Goal: Task Accomplishment & Management: Use online tool/utility

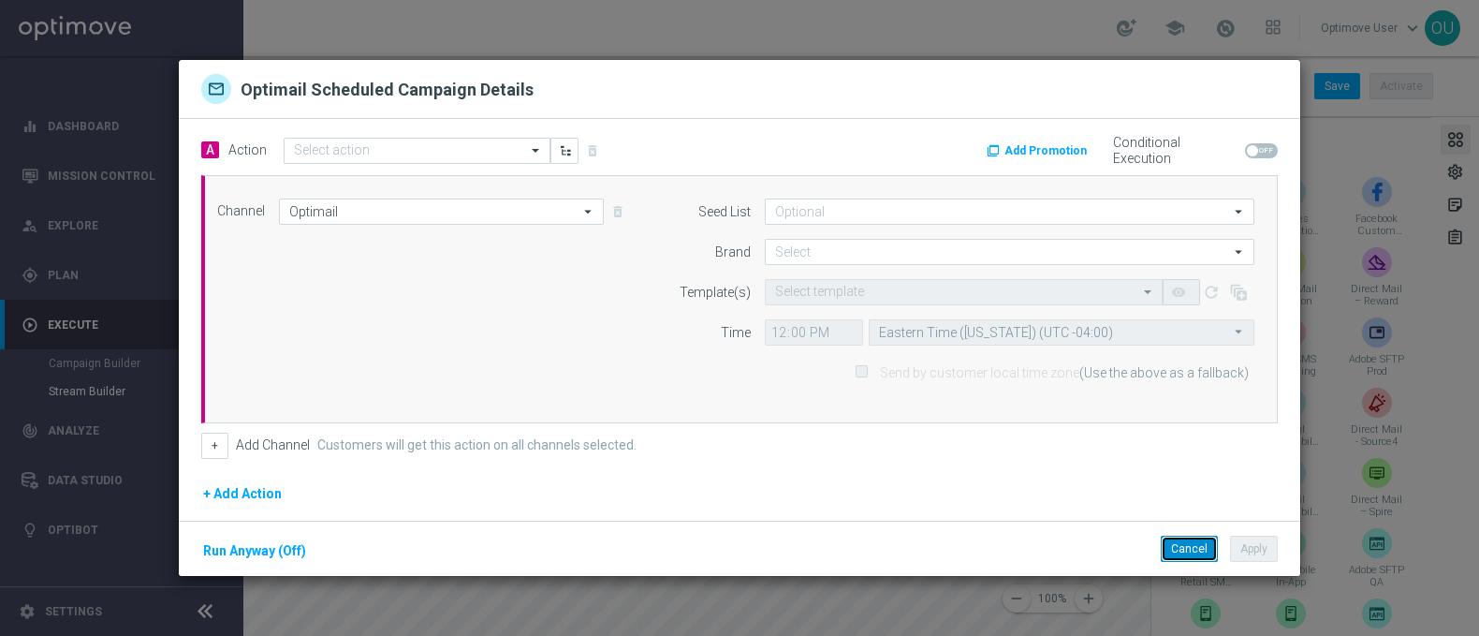
click at [1164, 540] on button "Cancel" at bounding box center [1189, 548] width 57 height 26
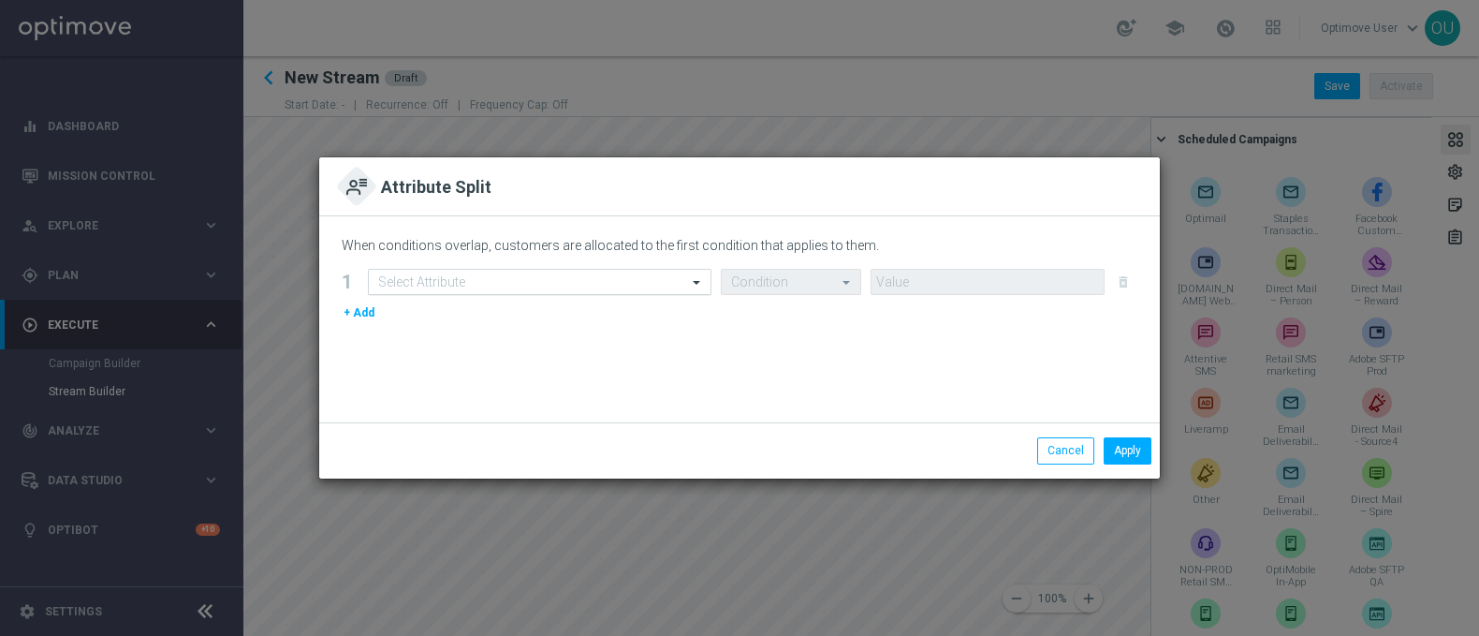
click at [590, 280] on input "text" at bounding box center [521, 282] width 286 height 16
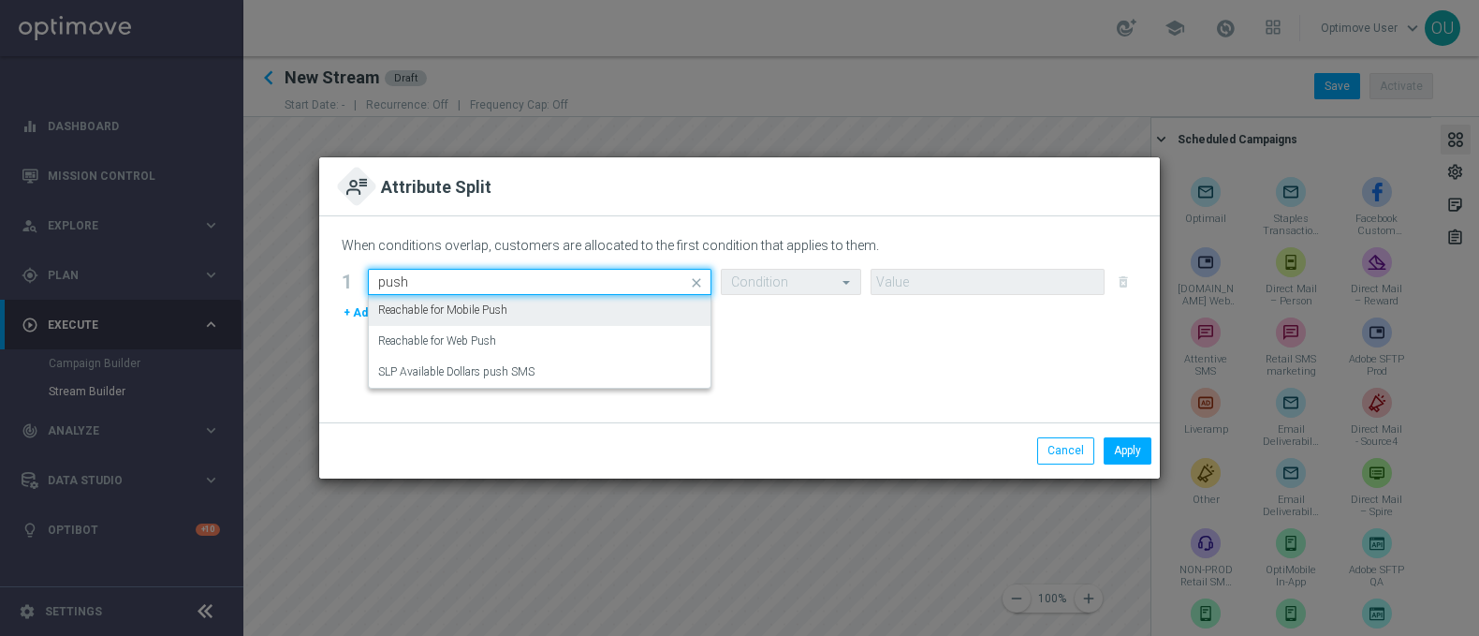
click at [549, 309] on div "Reachable for Mobile Push" at bounding box center [539, 310] width 323 height 31
type input "push"
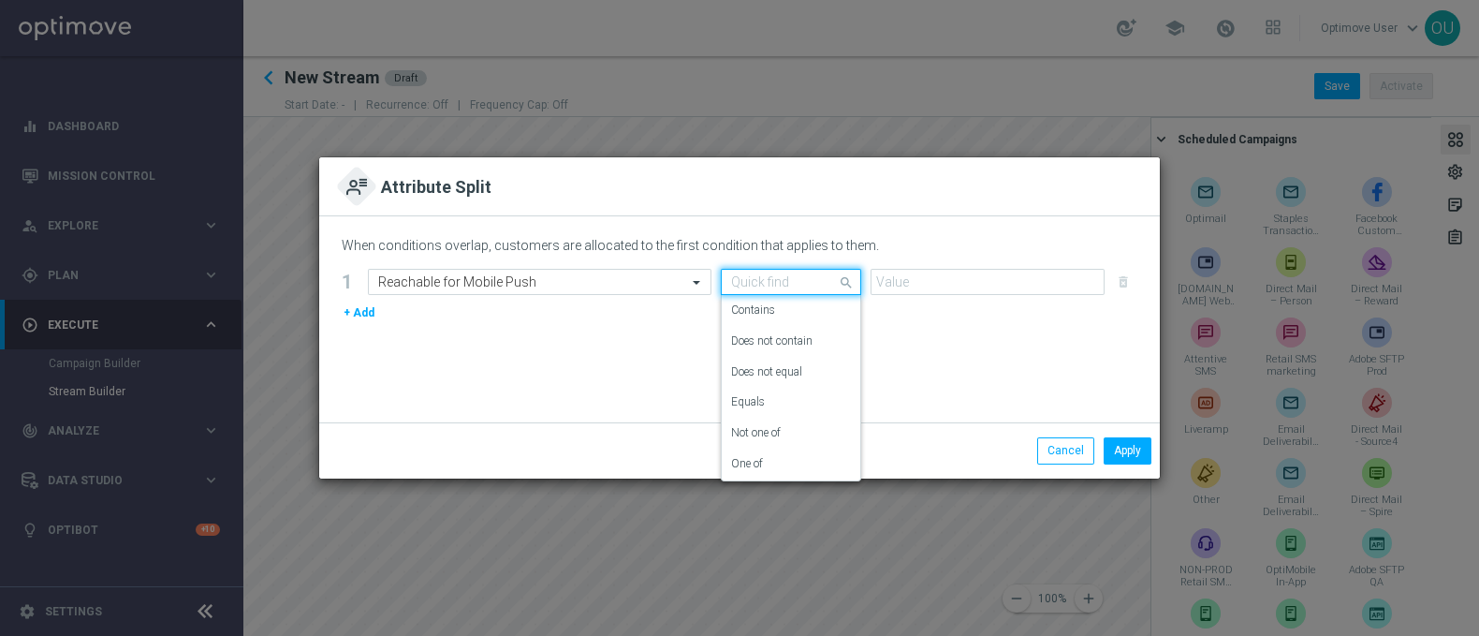
click at [816, 291] on div "Quick find" at bounding box center [791, 282] width 140 height 26
click at [800, 404] on div "Equals" at bounding box center [791, 402] width 120 height 31
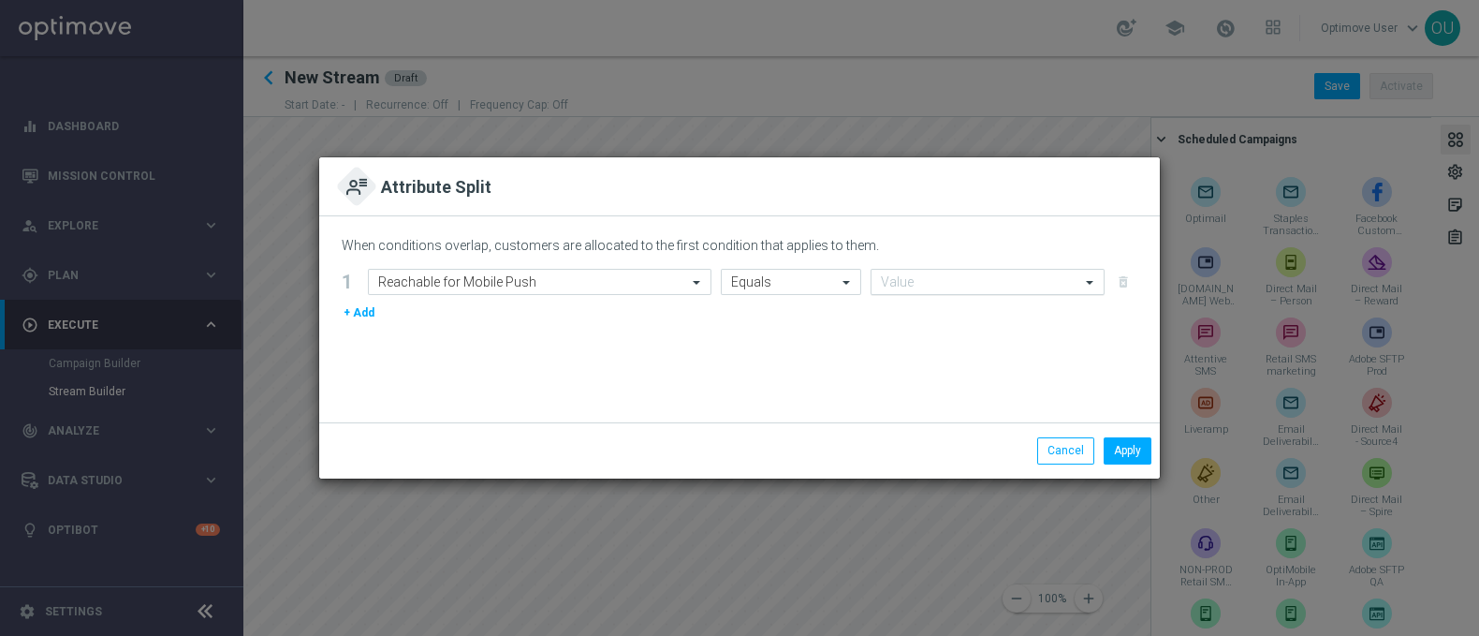
click at [906, 285] on input "text" at bounding box center [969, 282] width 176 height 16
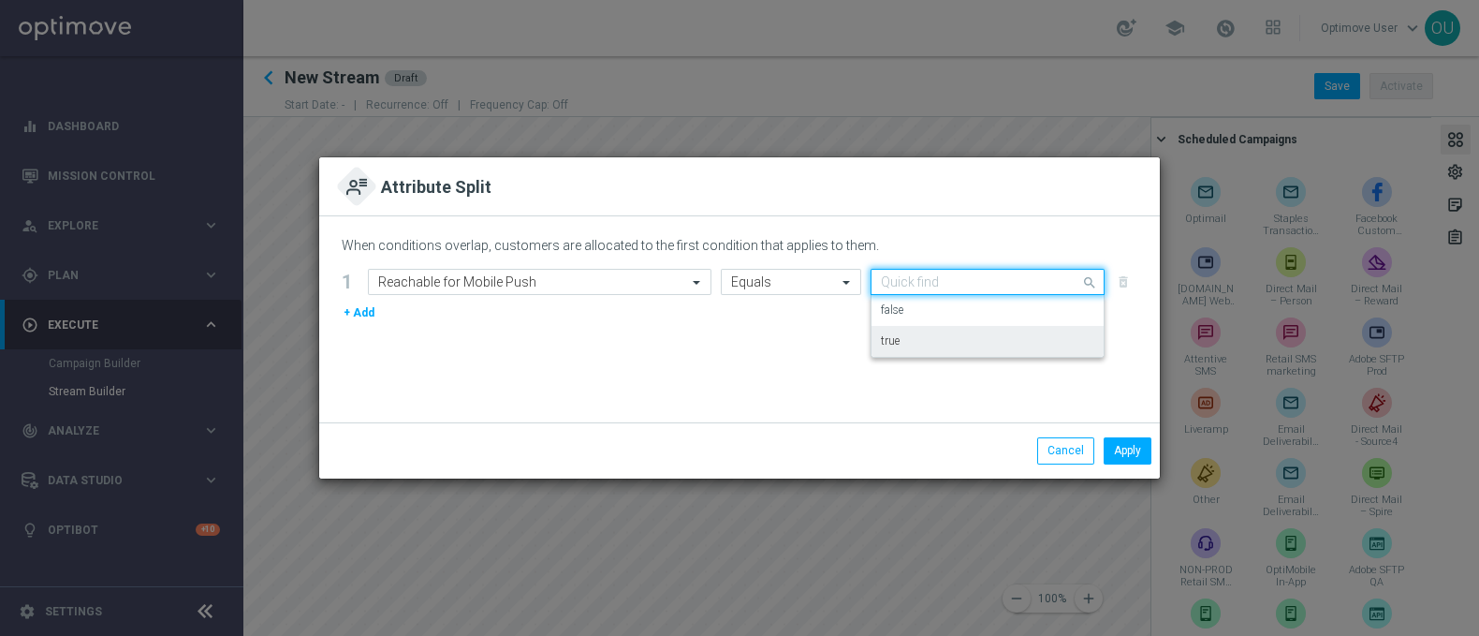
click at [922, 335] on div "true" at bounding box center [987, 341] width 213 height 31
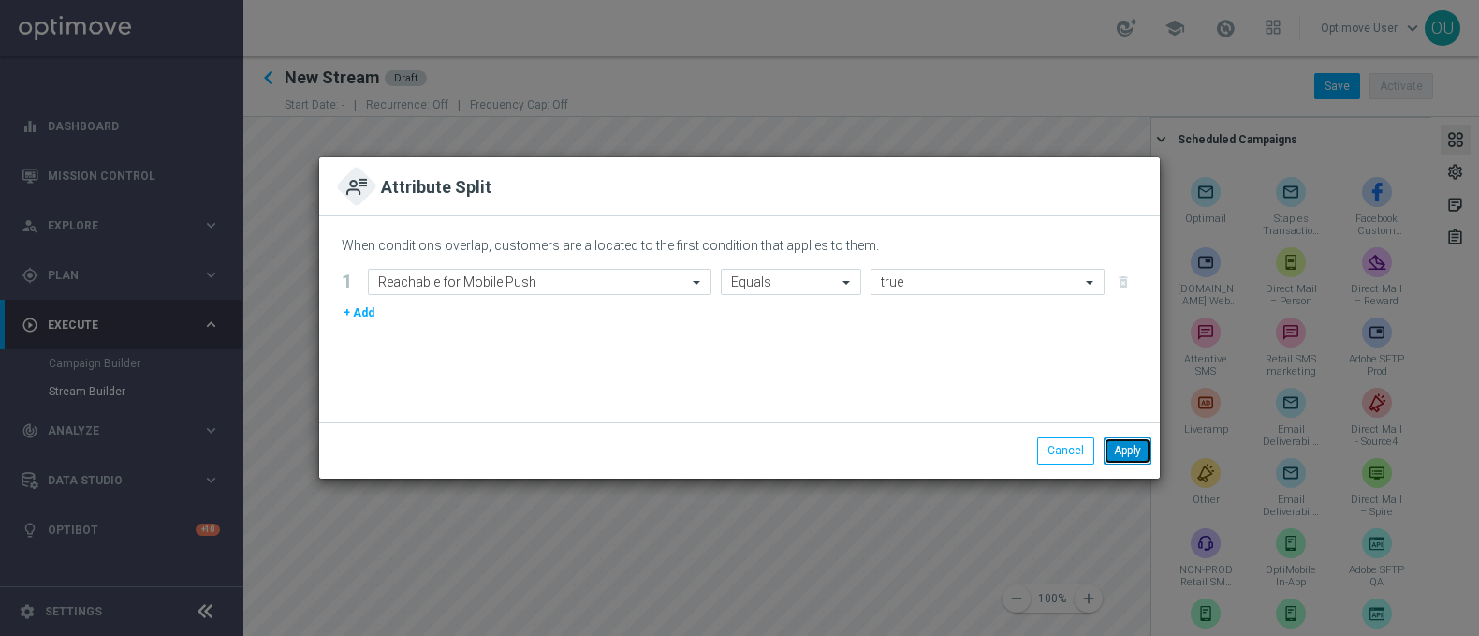
click at [1128, 447] on button "Apply" at bounding box center [1128, 450] width 48 height 26
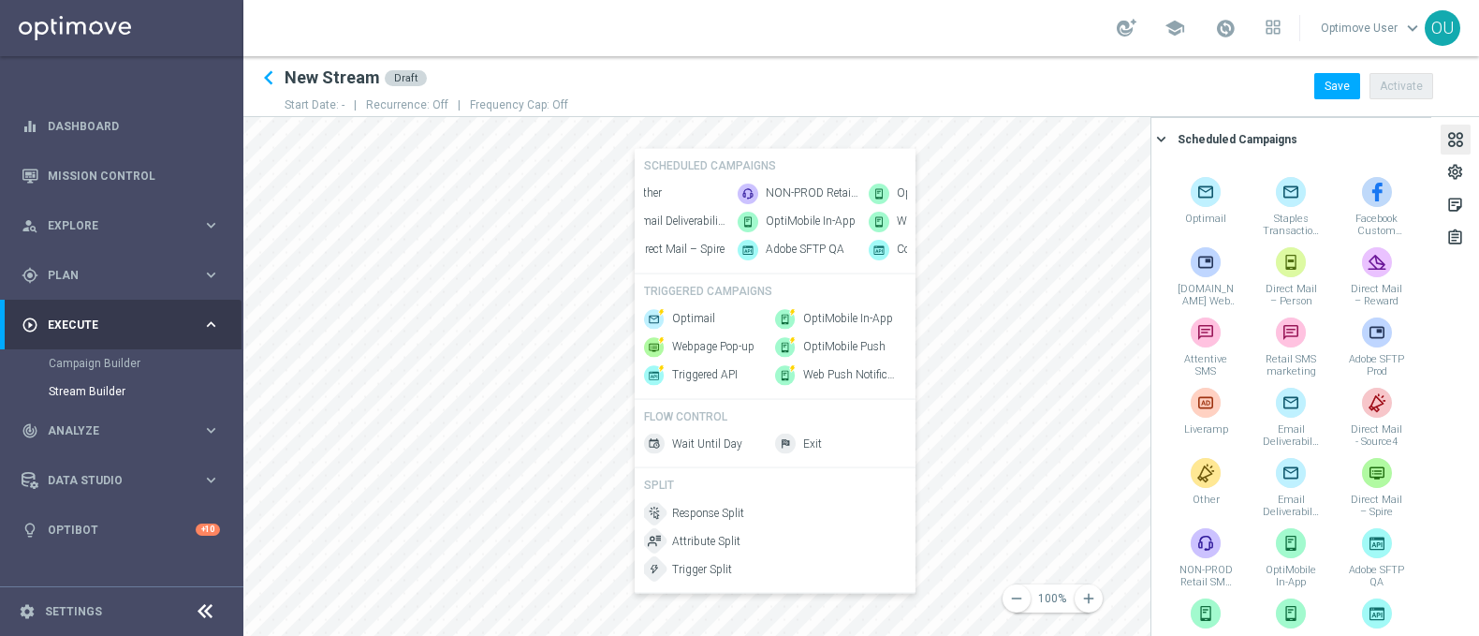
scroll to position [0, 608]
click at [850, 191] on span "OptiMobile Push" at bounding box center [891, 193] width 82 height 16
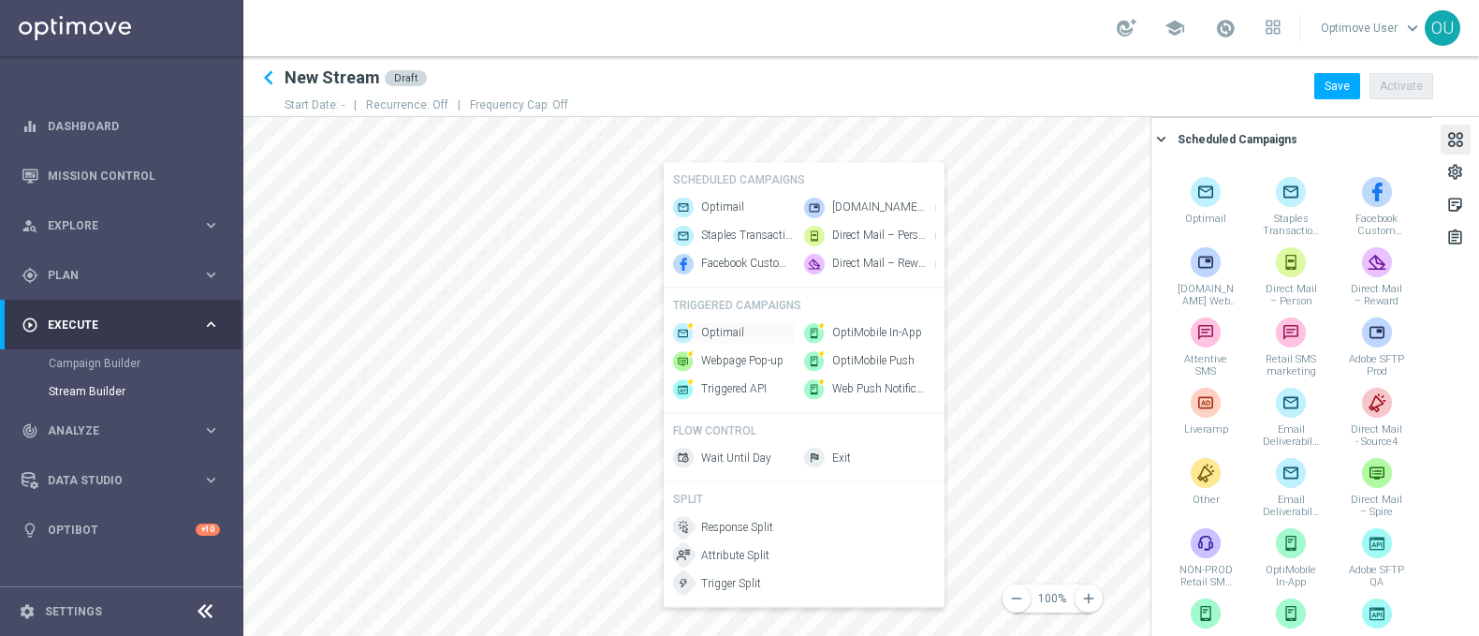
click at [707, 341] on span "Optimail" at bounding box center [722, 333] width 43 height 16
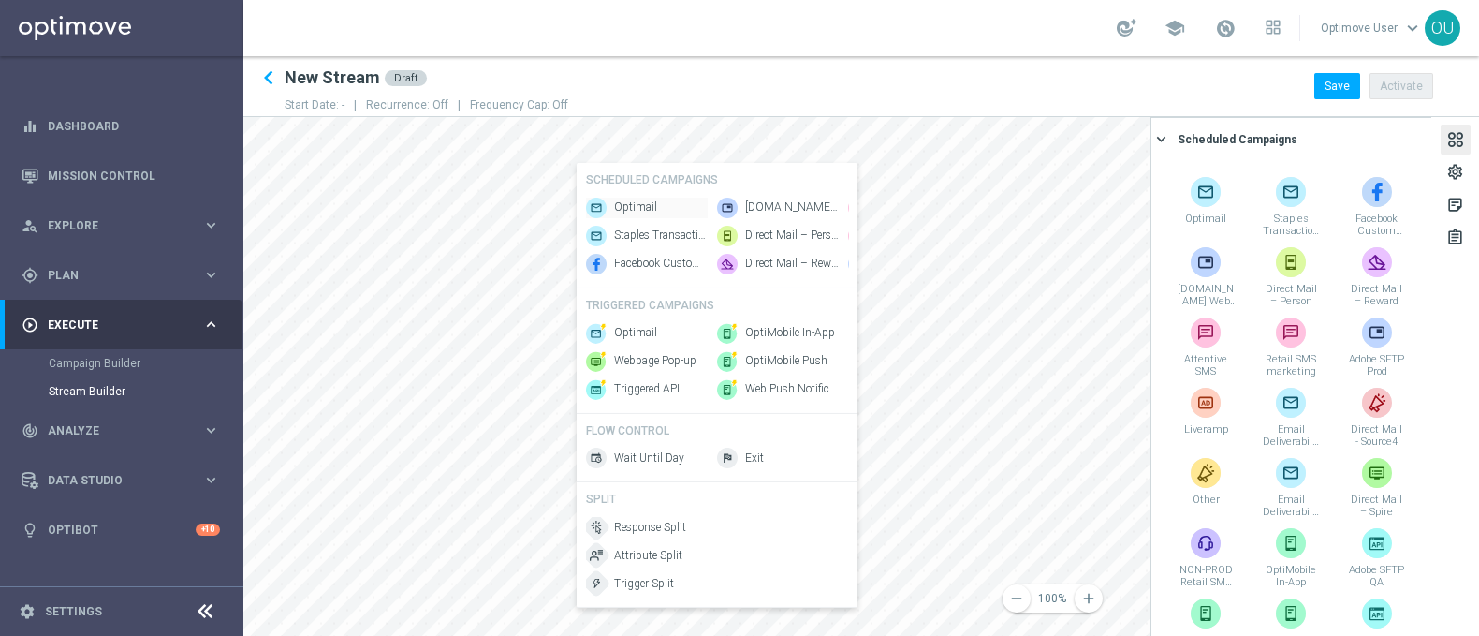
click at [631, 199] on span "Optimail" at bounding box center [635, 207] width 43 height 16
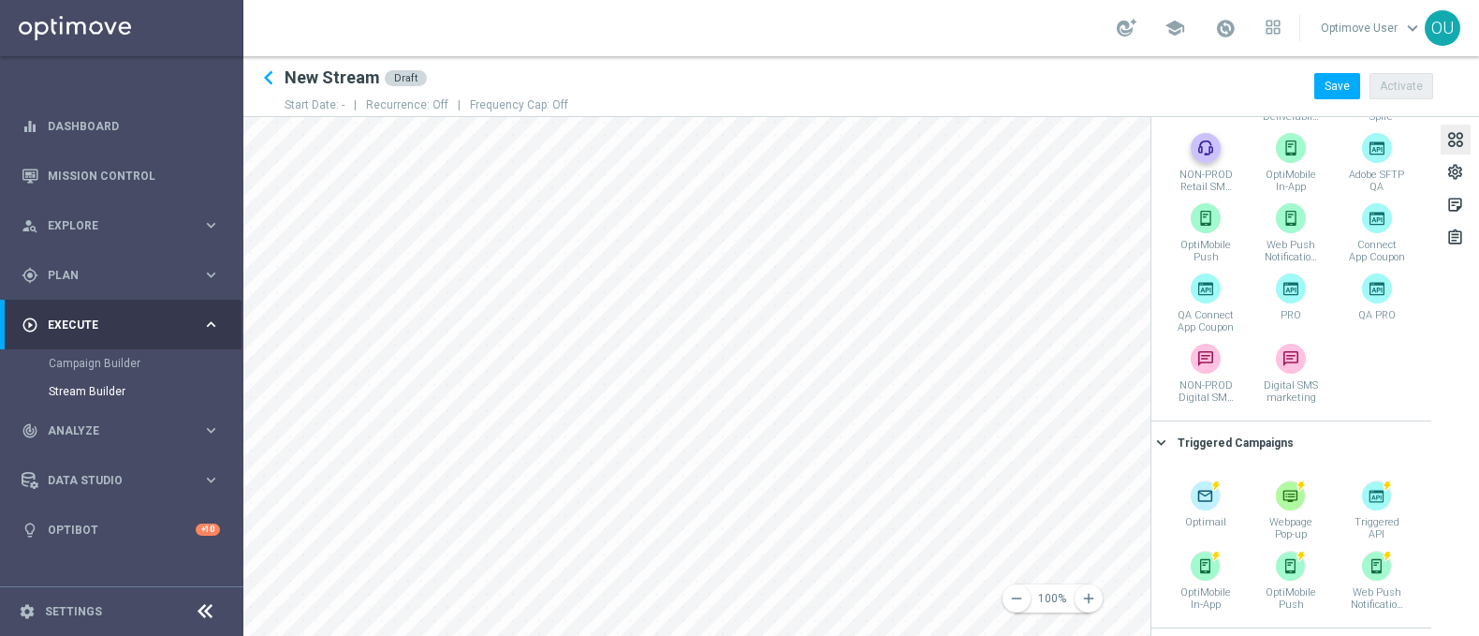
scroll to position [659, 0]
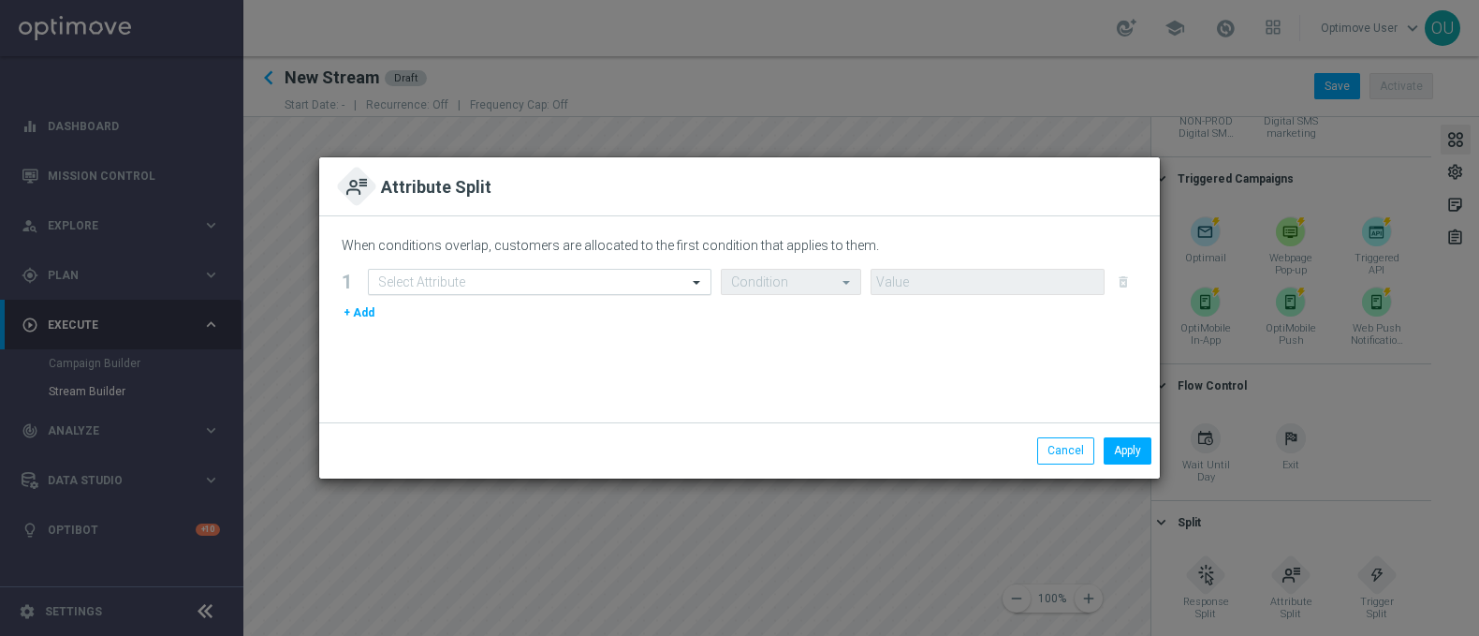
click at [520, 283] on input "text" at bounding box center [521, 282] width 286 height 16
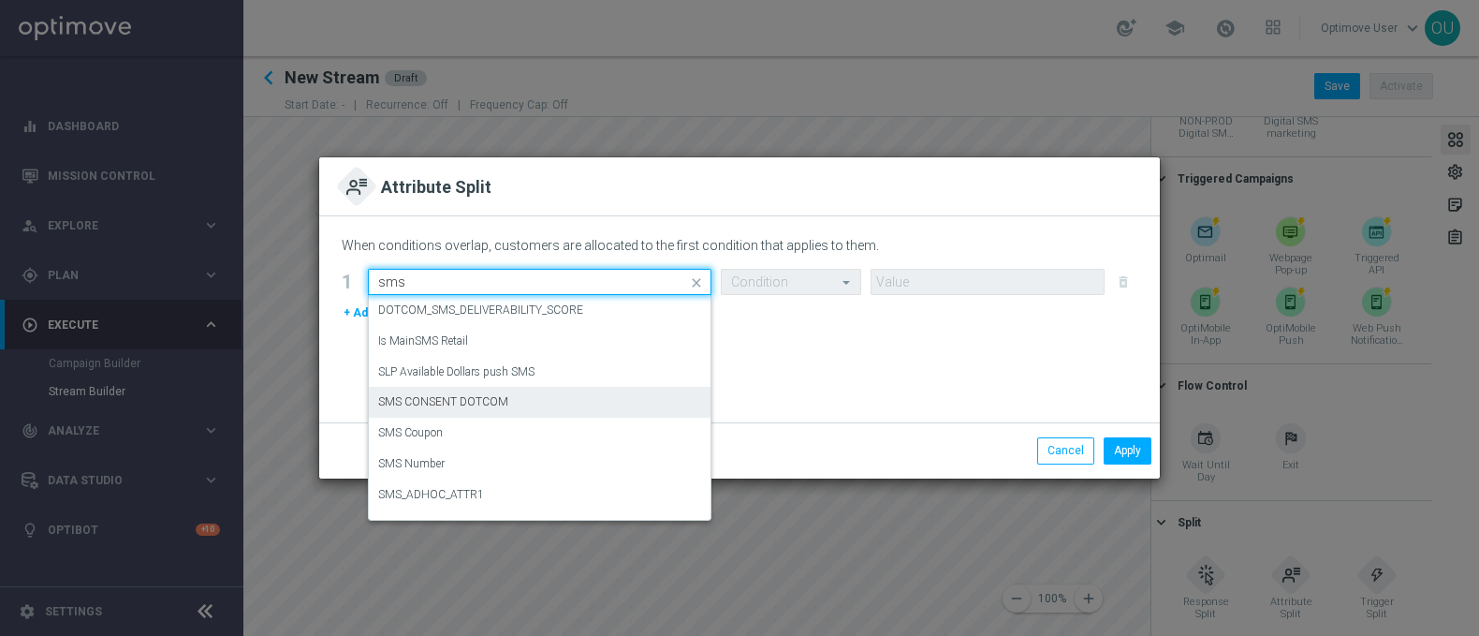
click at [487, 401] on label "SMS CONSENT DOTCOM" at bounding box center [443, 402] width 130 height 16
type input "sms"
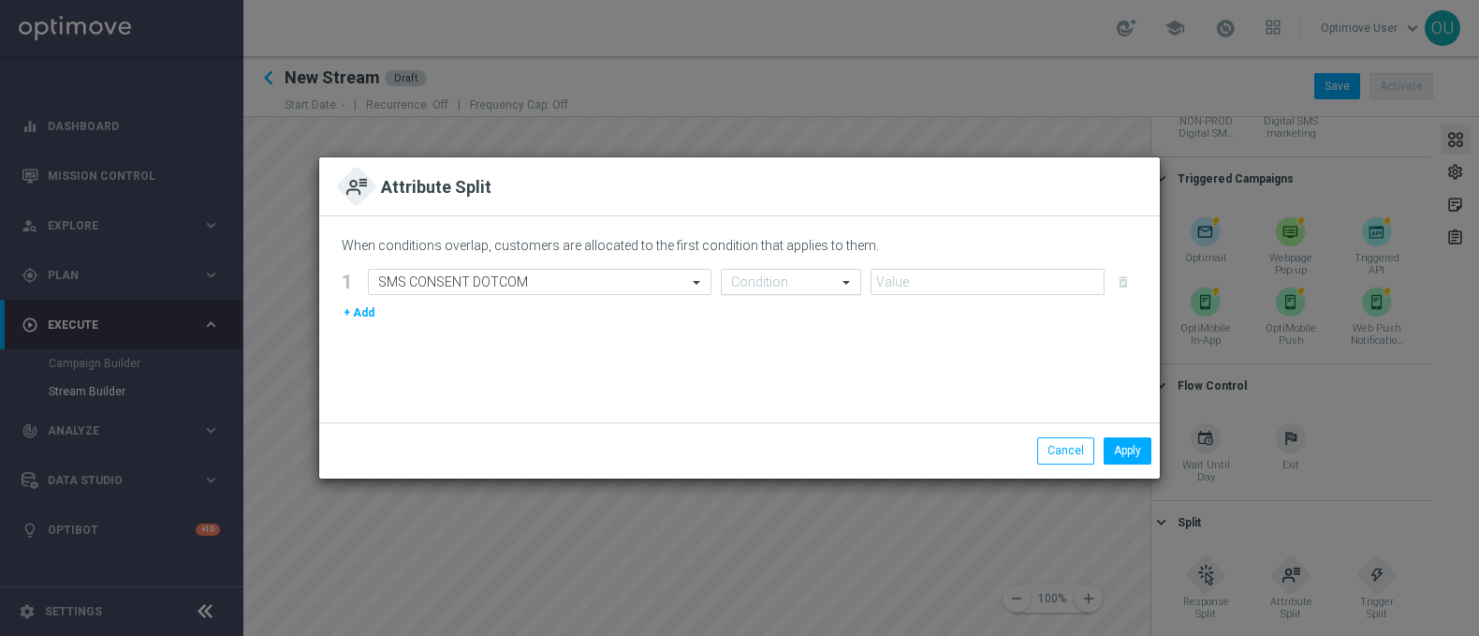
click at [725, 293] on div "Condition" at bounding box center [791, 282] width 140 height 26
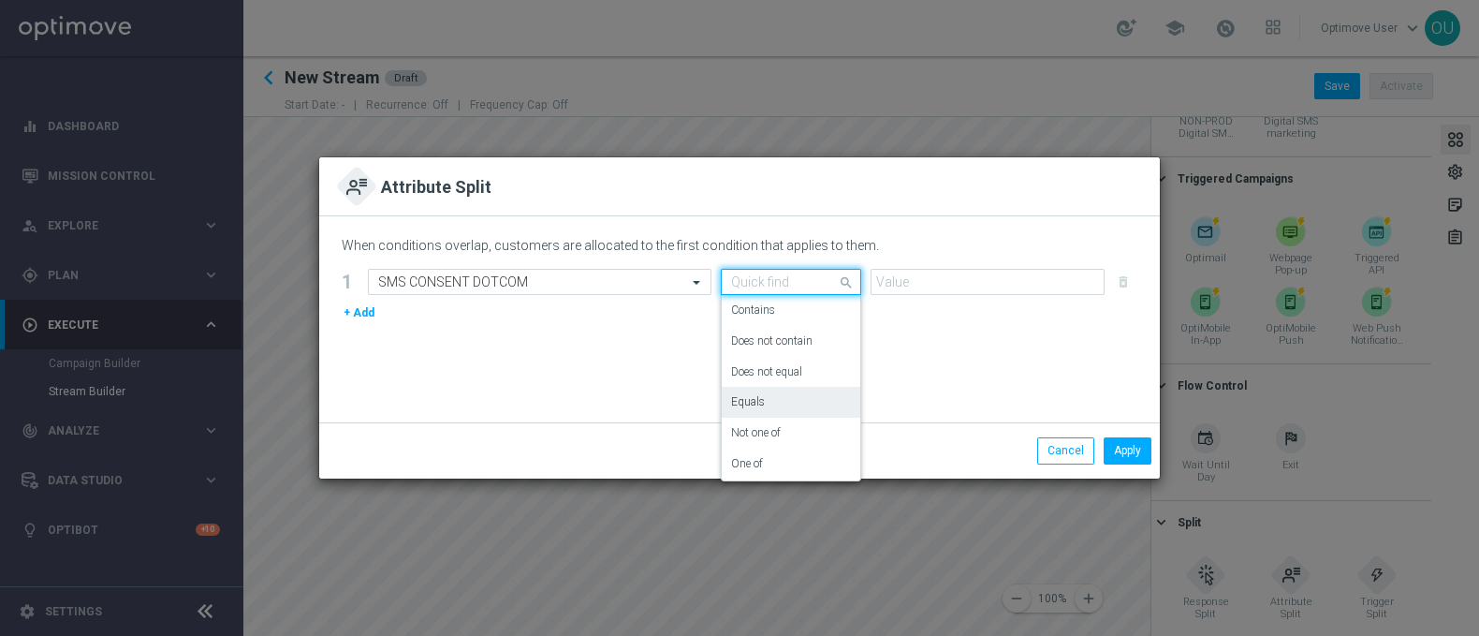
click at [771, 404] on div "Equals" at bounding box center [791, 402] width 120 height 31
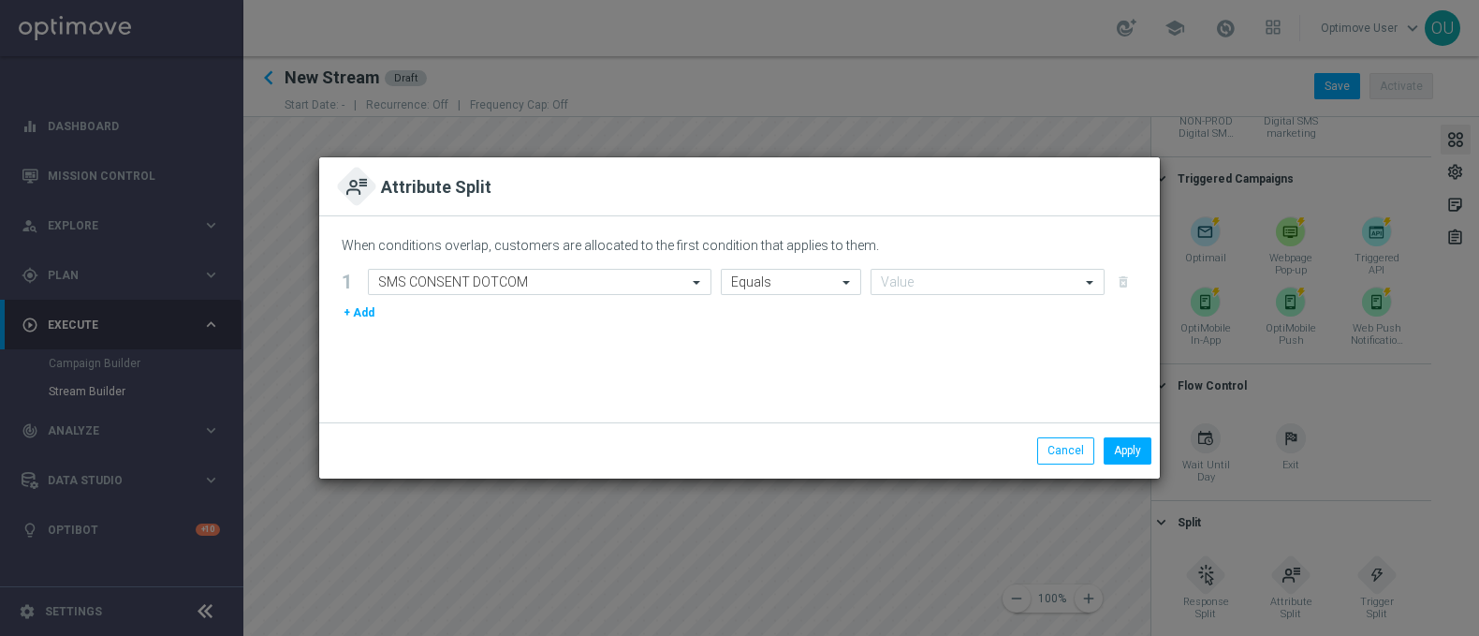
click at [918, 296] on form "1 Select Attribute SMS CONSENT DOTCOM Condition Equals Value delete_forever + A…" at bounding box center [740, 296] width 796 height 54
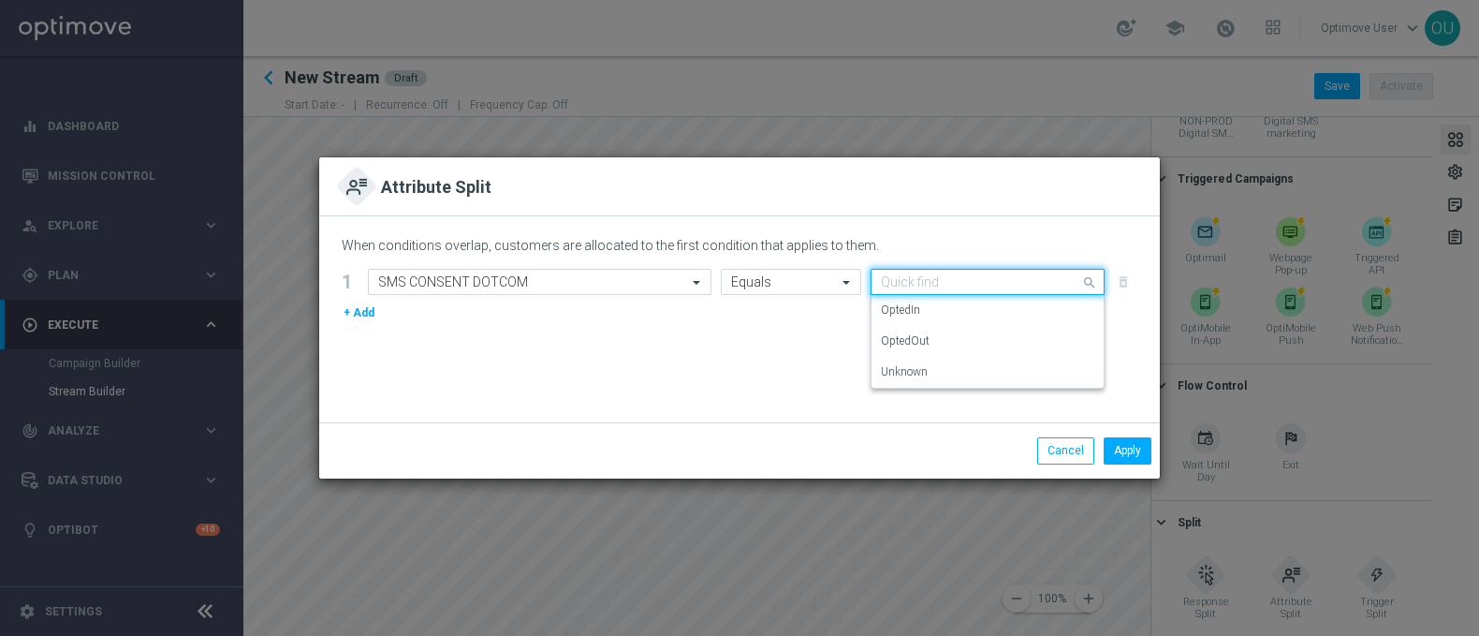
click at [916, 283] on input "text" at bounding box center [969, 282] width 176 height 16
click at [920, 318] on div "OptedIn" at bounding box center [987, 310] width 213 height 31
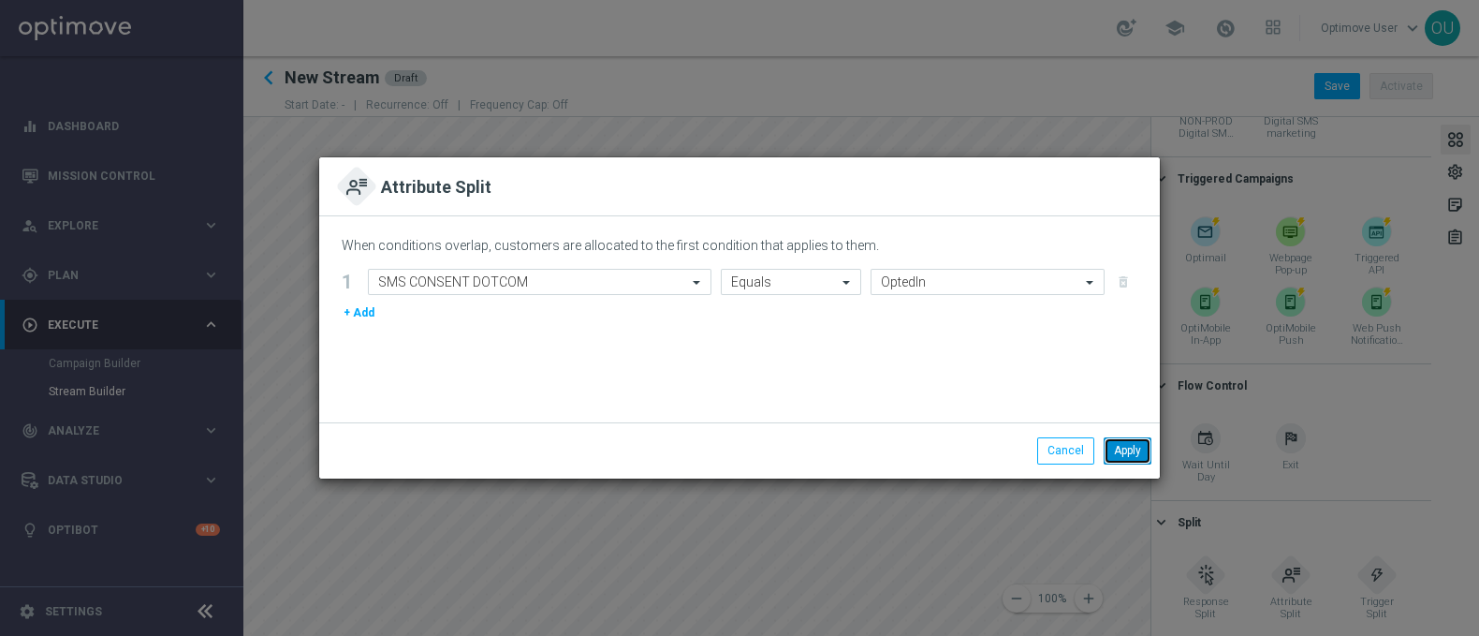
click at [1122, 451] on button "Apply" at bounding box center [1128, 450] width 48 height 26
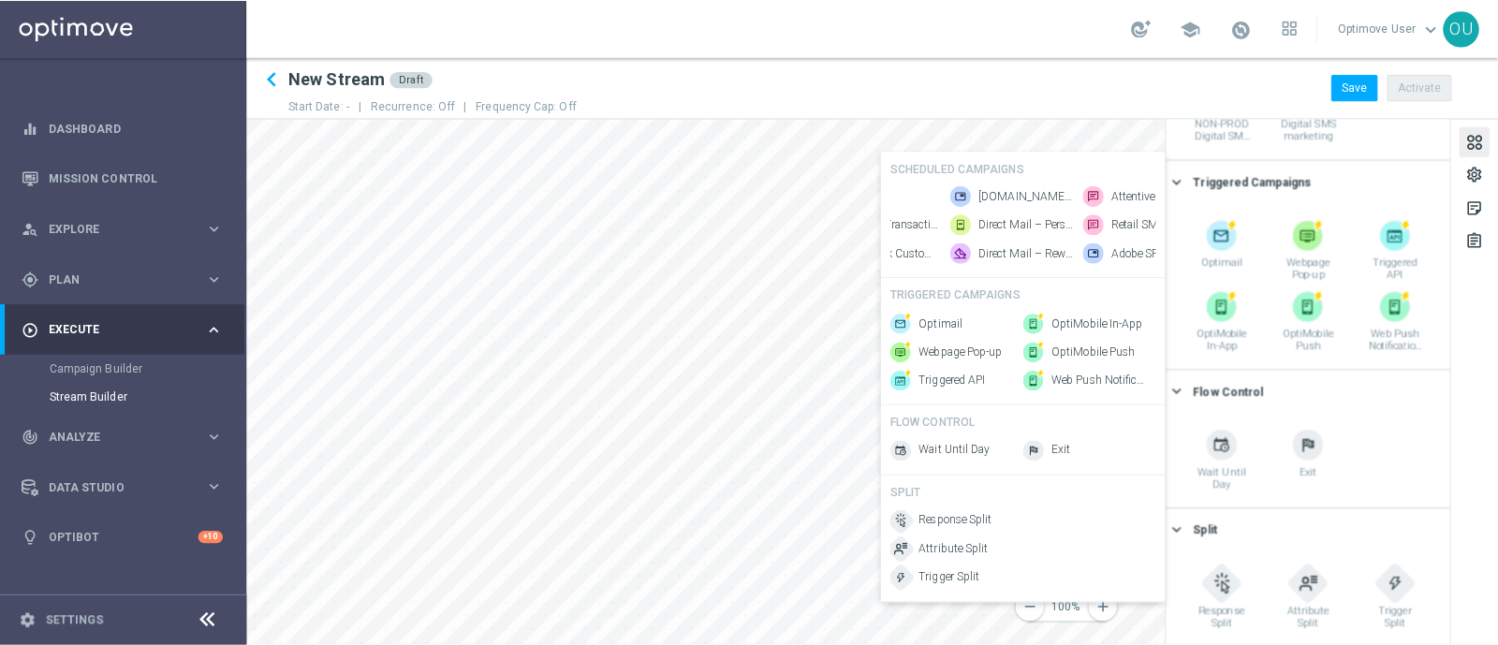
scroll to position [0, 93]
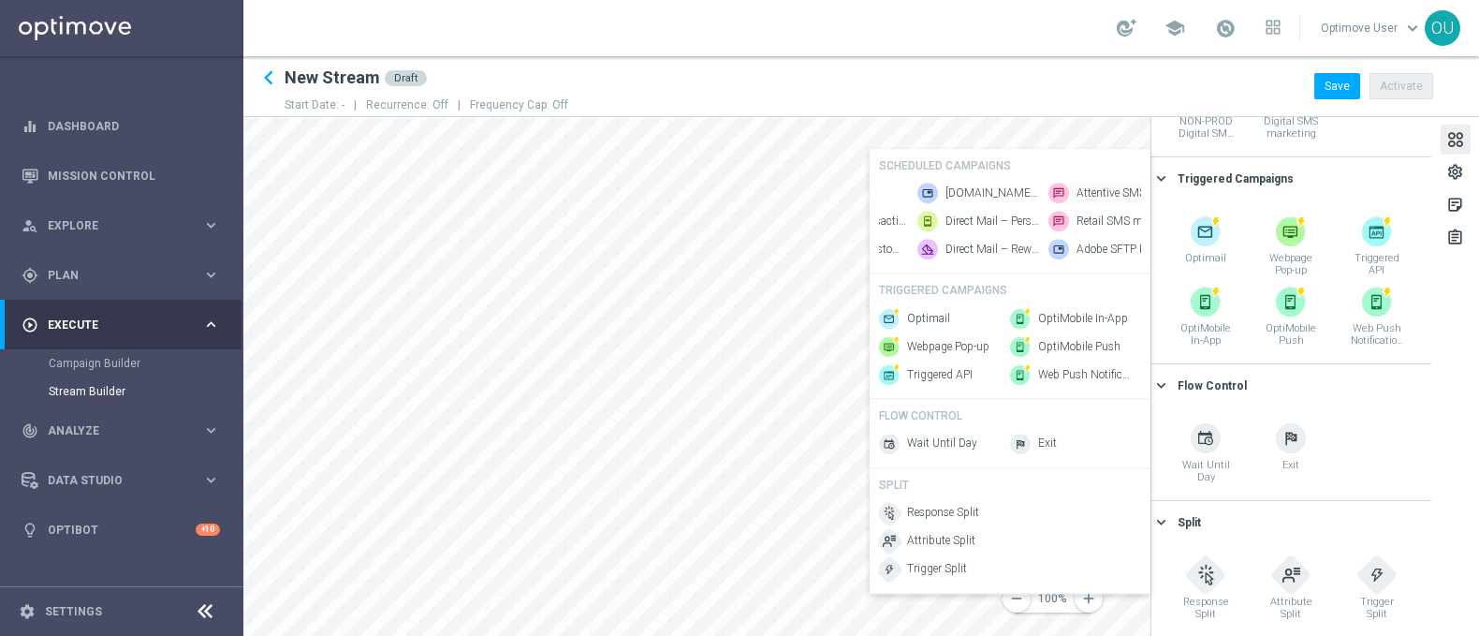
click at [1094, 185] on span "Attentive SMS" at bounding box center [1110, 193] width 69 height 16
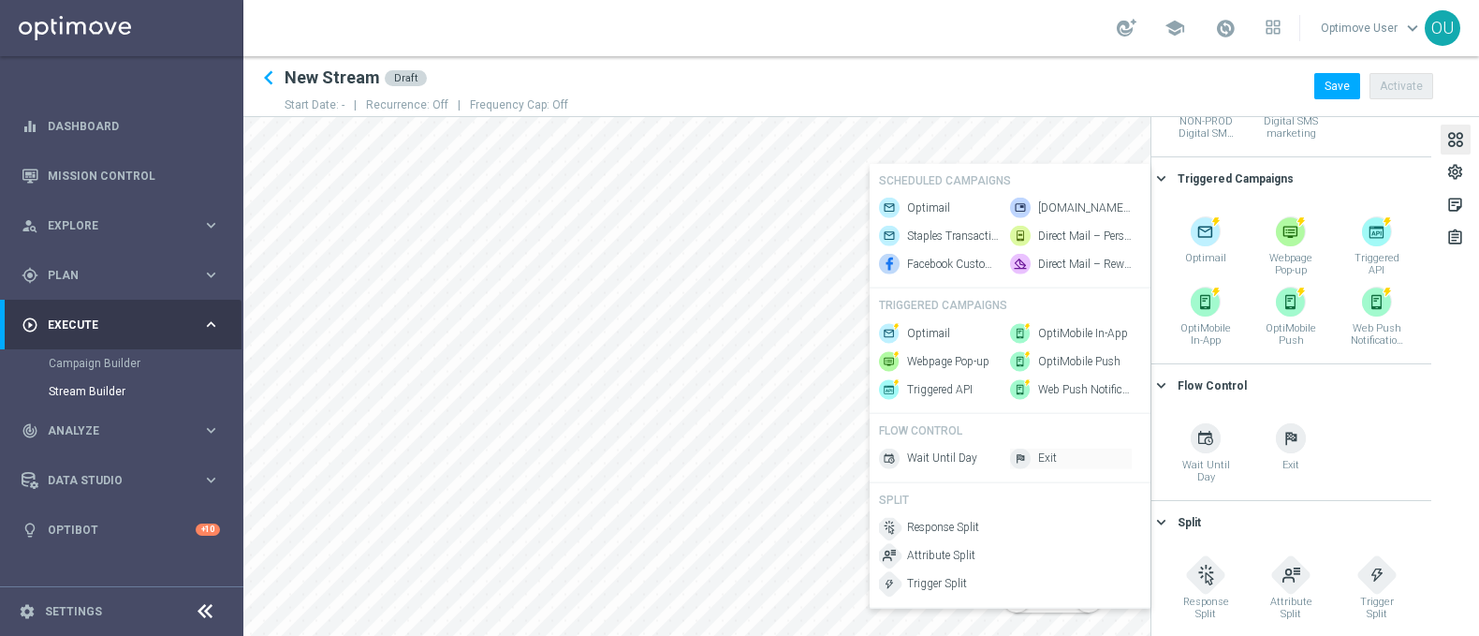
click at [1017, 469] on img at bounding box center [1020, 458] width 21 height 21
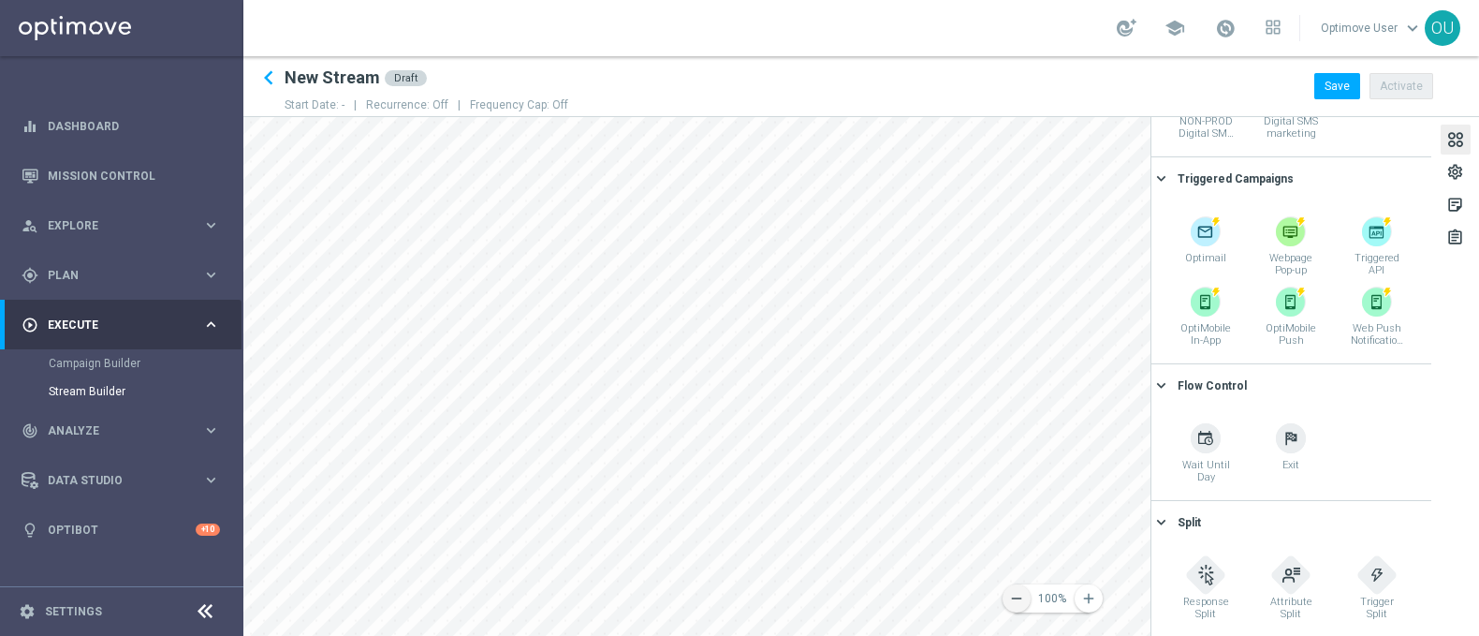
click at [1016, 608] on button "remove" at bounding box center [1017, 598] width 28 height 28
click at [1021, 592] on icon "remove" at bounding box center [1016, 598] width 17 height 17
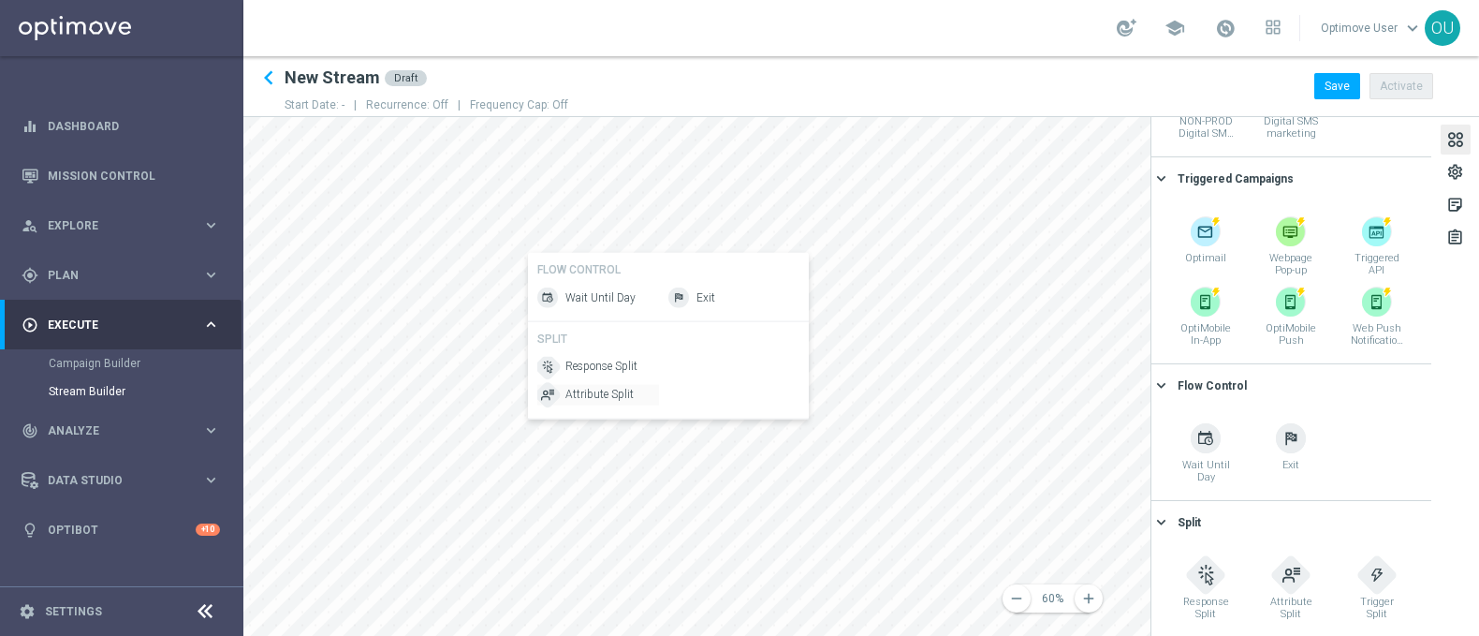
click at [602, 388] on span "Attribute Split" at bounding box center [599, 395] width 68 height 16
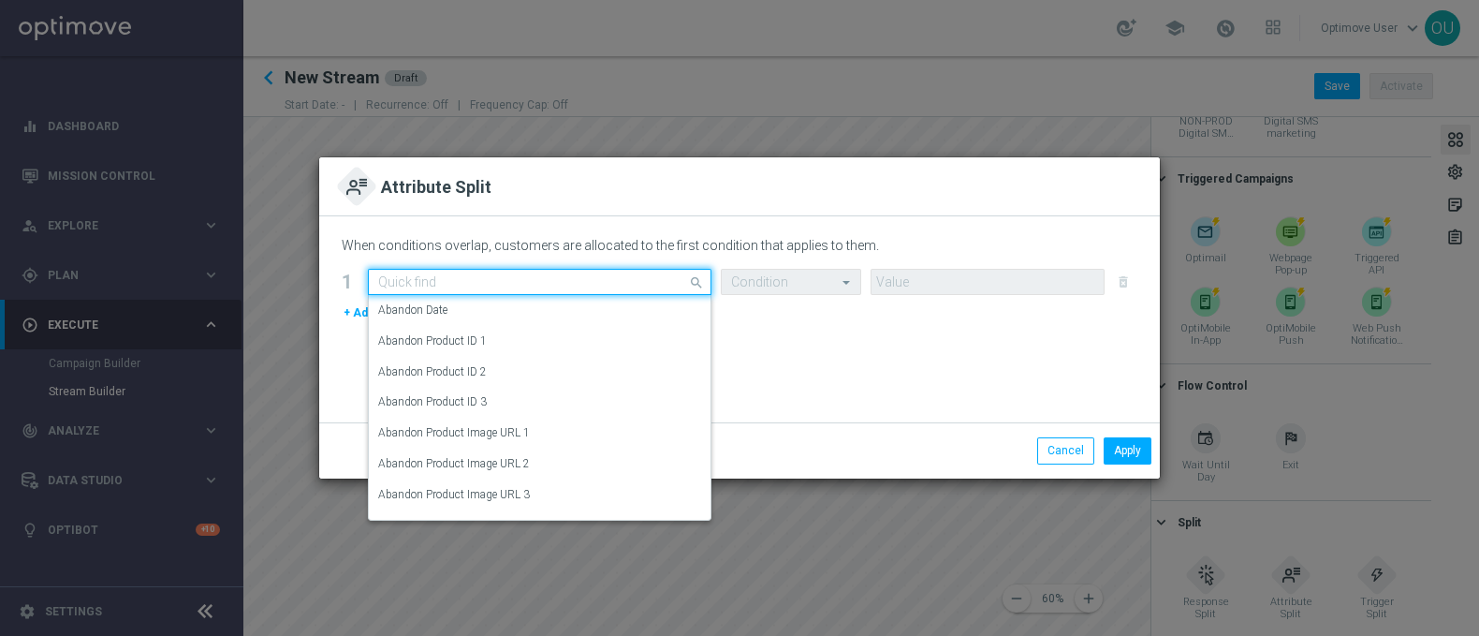
click at [581, 290] on div "Quick find" at bounding box center [540, 282] width 344 height 26
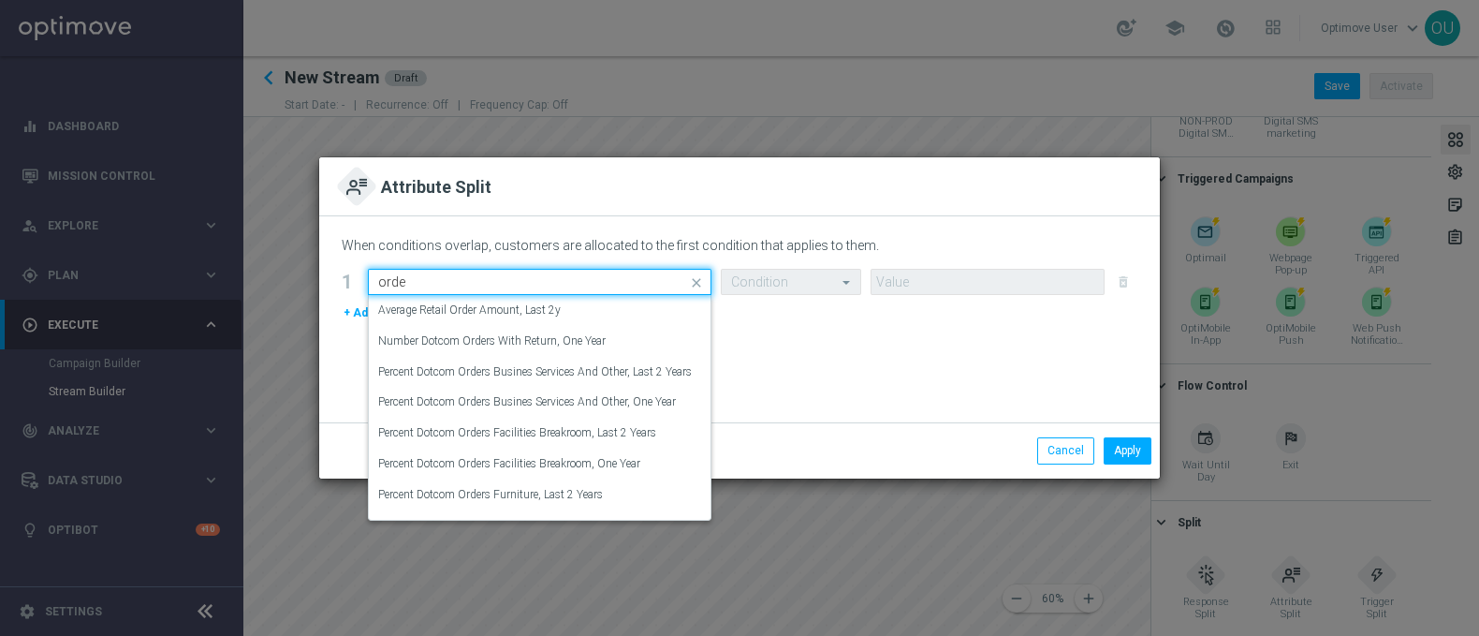
type input "order"
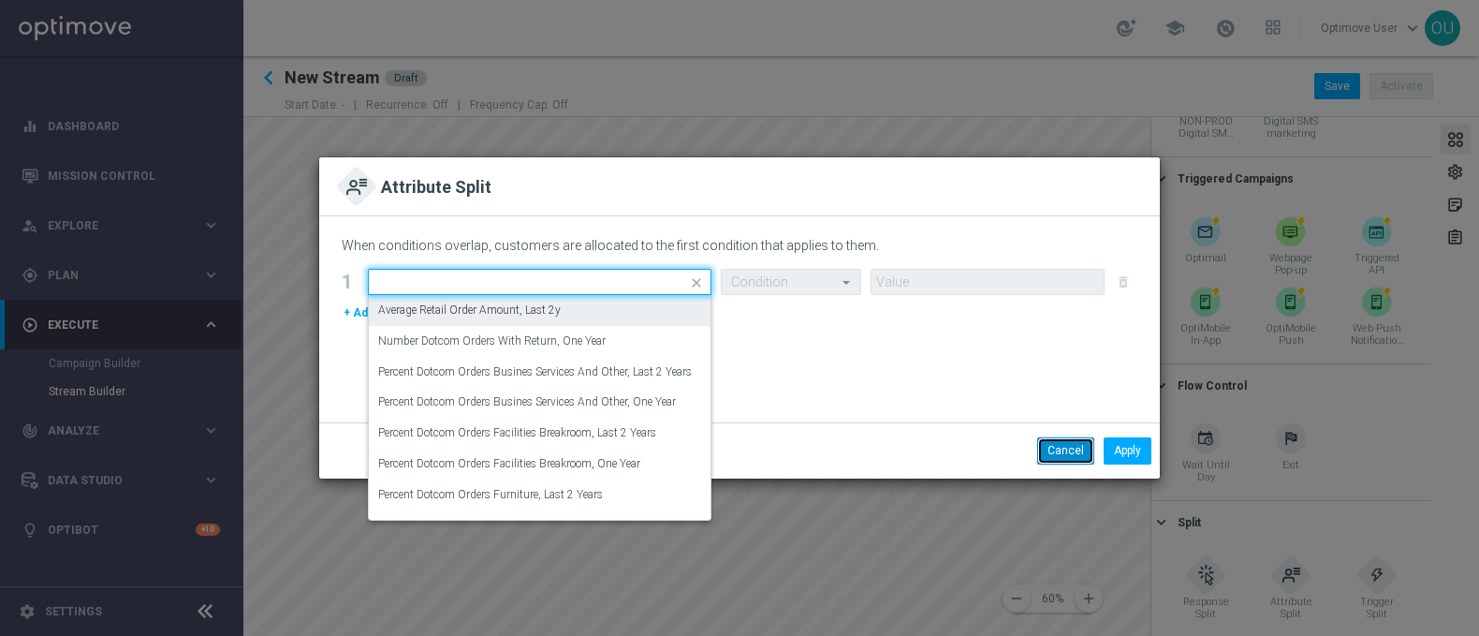
click at [1043, 457] on button "Cancel" at bounding box center [1065, 450] width 57 height 26
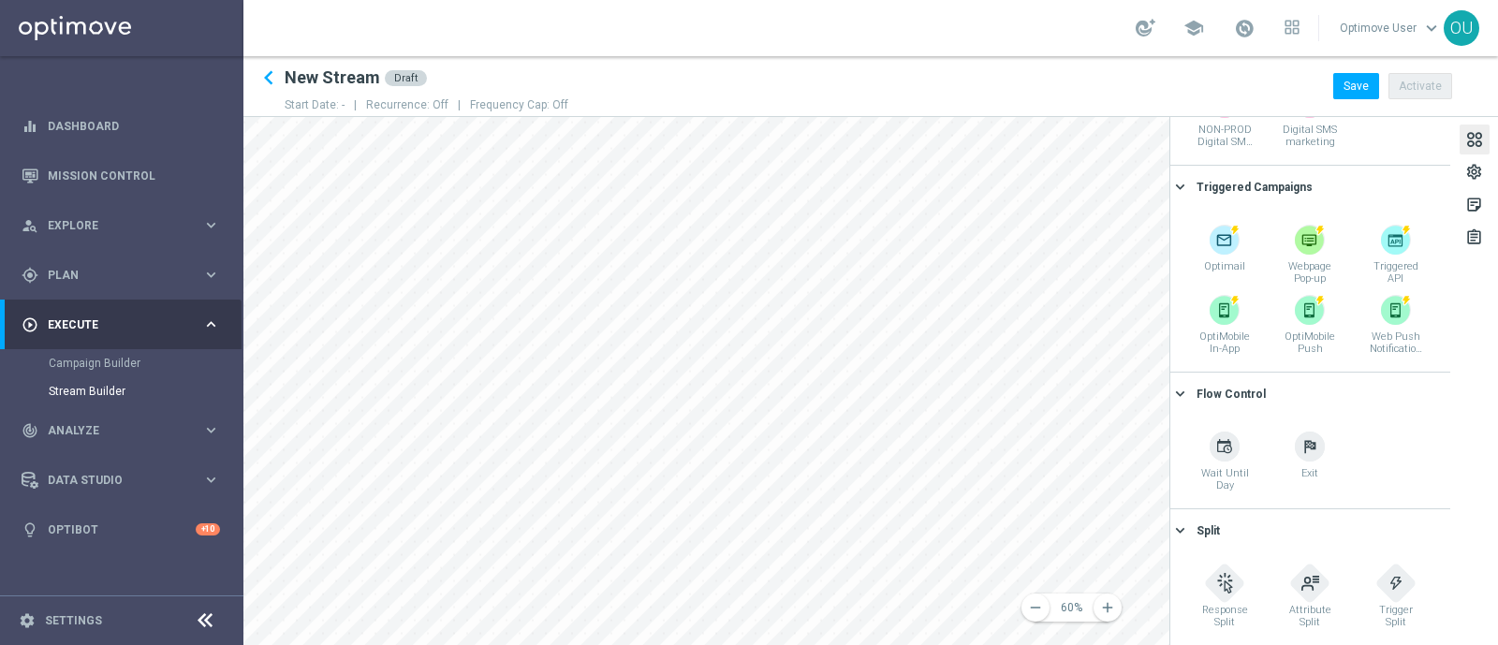
scroll to position [650, 0]
click at [1462, 158] on div "settings" at bounding box center [1474, 172] width 30 height 30
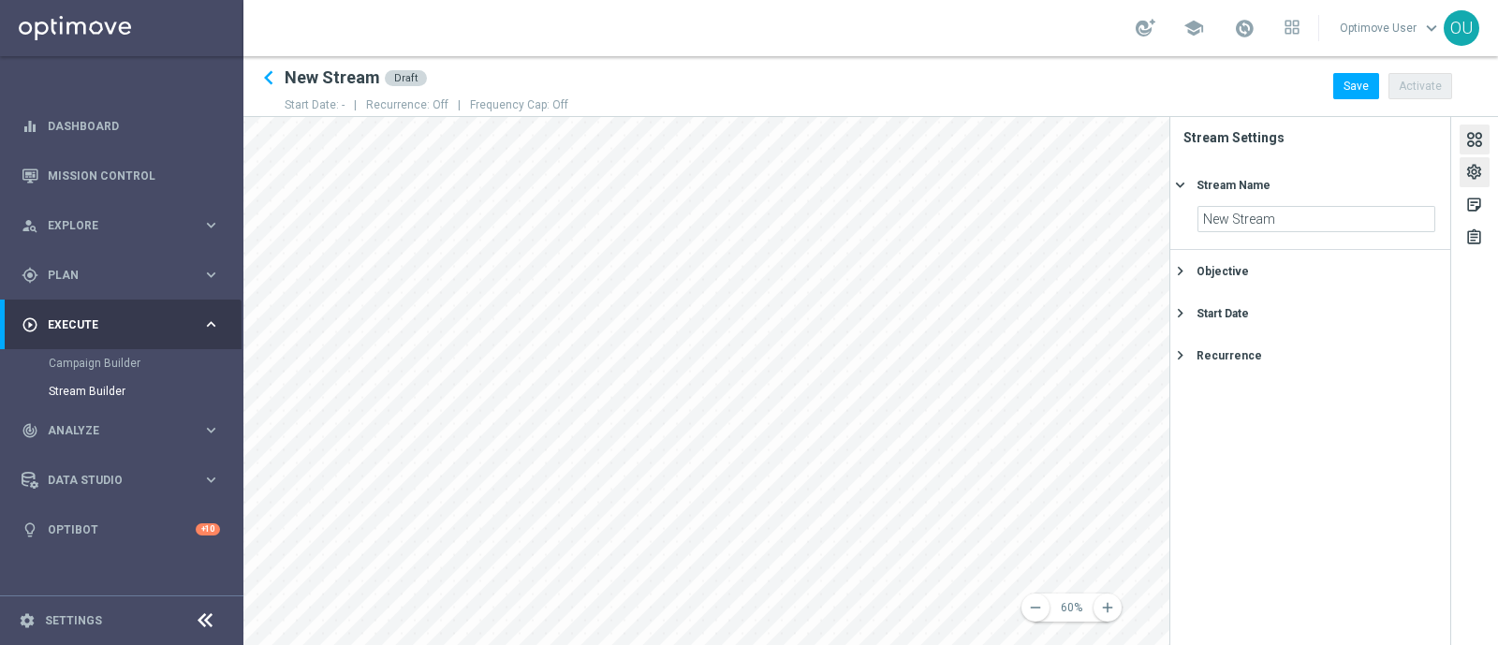
click at [1473, 137] on div at bounding box center [1474, 141] width 21 height 25
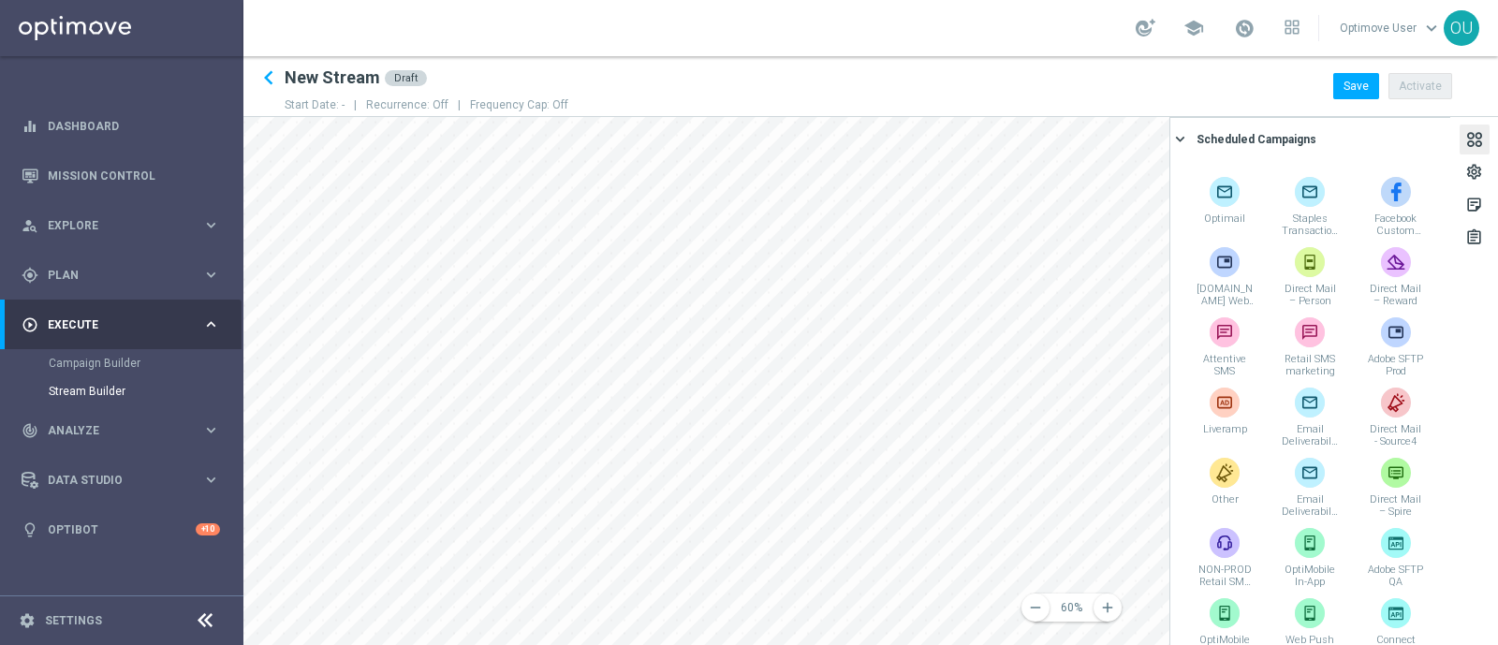
click at [201, 615] on icon at bounding box center [205, 620] width 22 height 22
